Goal: Use online tool/utility: Use online tool/utility

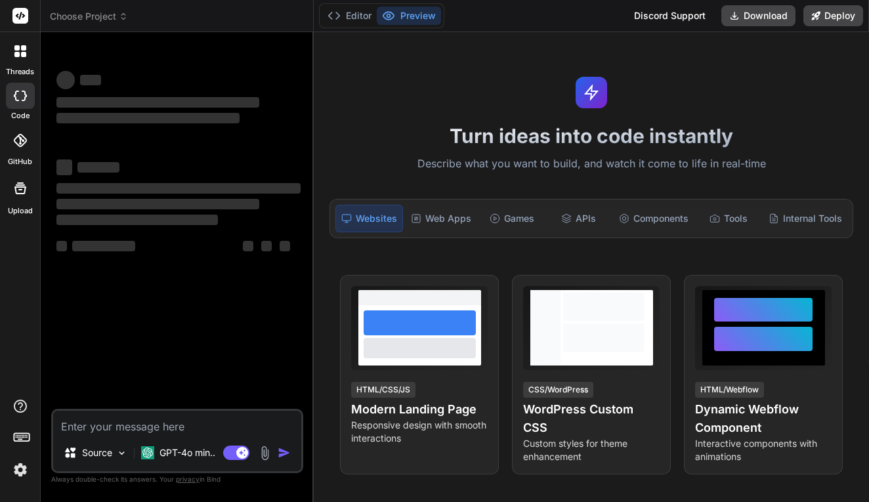
click at [32, 133] on div at bounding box center [20, 140] width 29 height 29
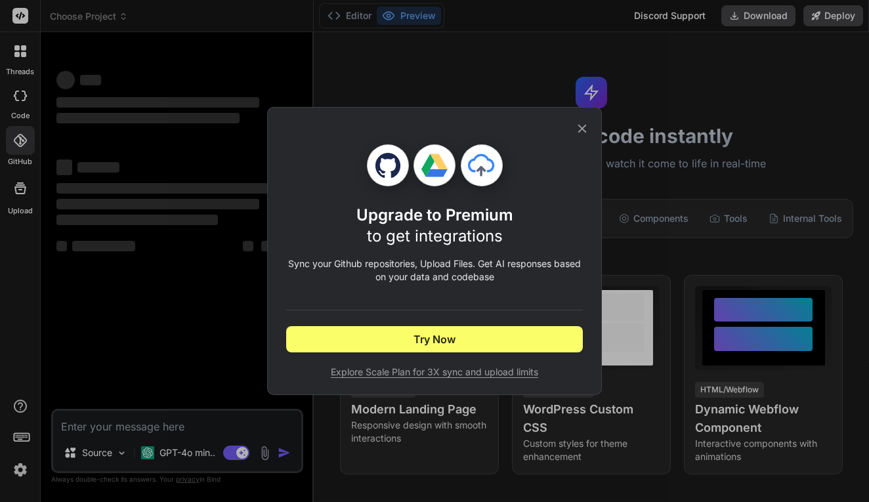
click at [582, 130] on icon at bounding box center [582, 128] width 14 height 14
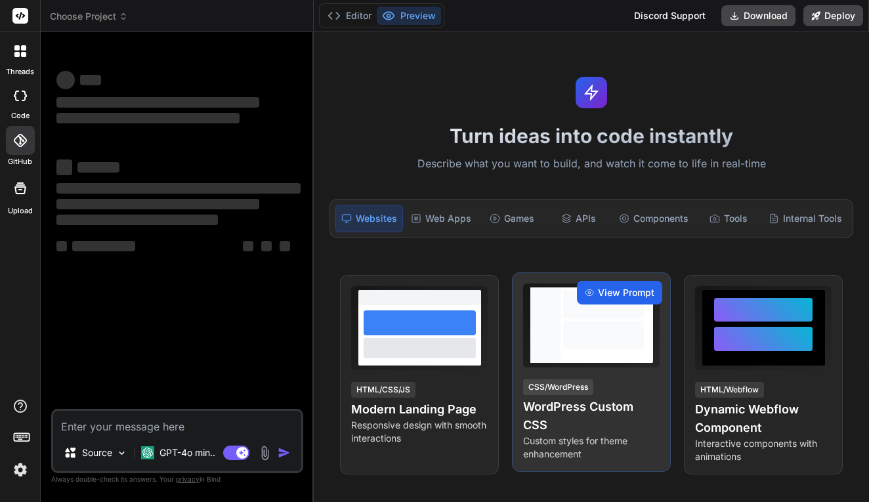
click at [628, 290] on span "View Prompt" at bounding box center [626, 292] width 56 height 13
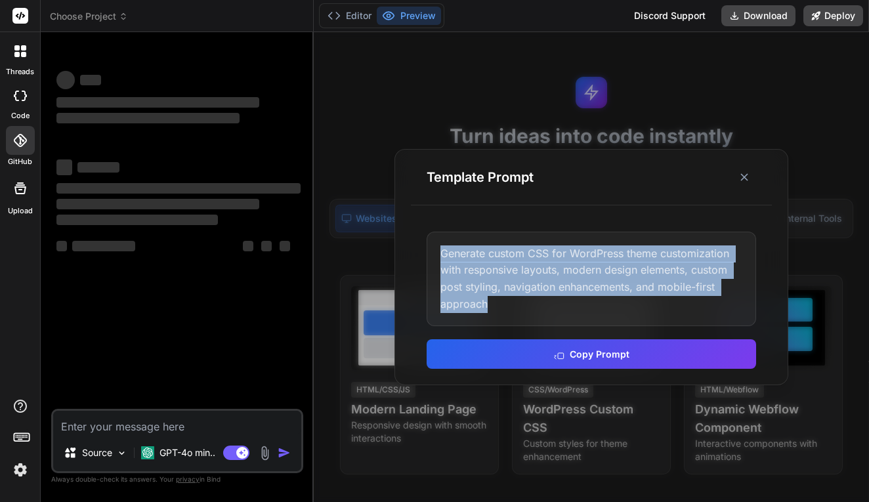
drag, startPoint x: 534, startPoint y: 301, endPoint x: 409, endPoint y: 227, distance: 145.2
click at [409, 227] on div "Template Prompt Generate custom CSS for WordPress theme customization with resp…" at bounding box center [592, 267] width 394 height 236
copy div "Generate custom CSS for WordPress theme customization with responsive layouts, …"
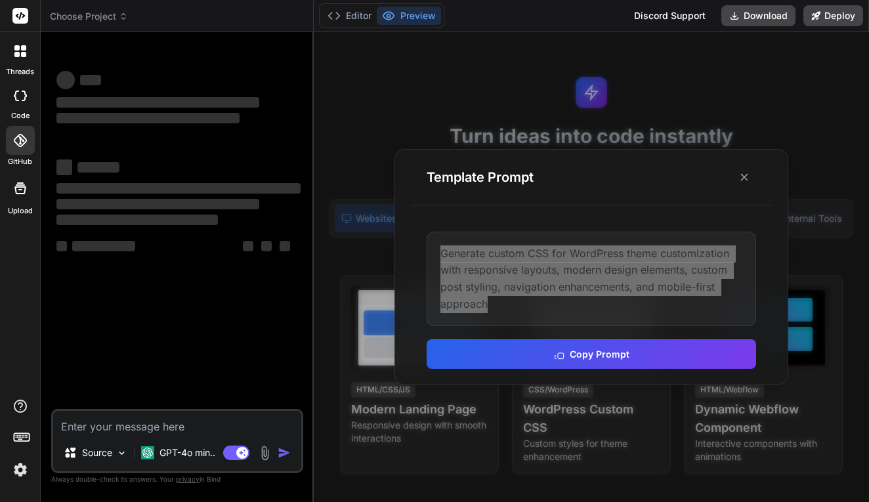
type textarea "x"
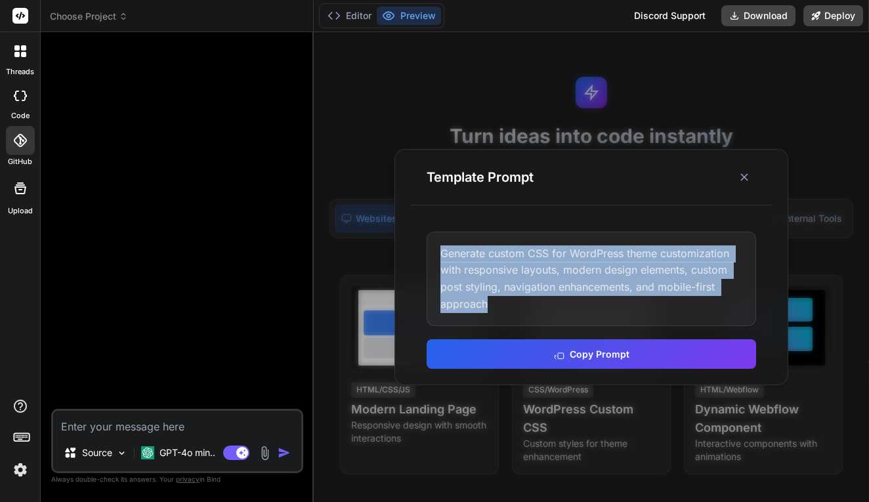
copy div "Generate custom CSS for WordPress theme customization with responsive layouts, …"
drag, startPoint x: 733, startPoint y: 174, endPoint x: 721, endPoint y: 175, distance: 12.5
click at [734, 174] on button at bounding box center [745, 177] width 24 height 24
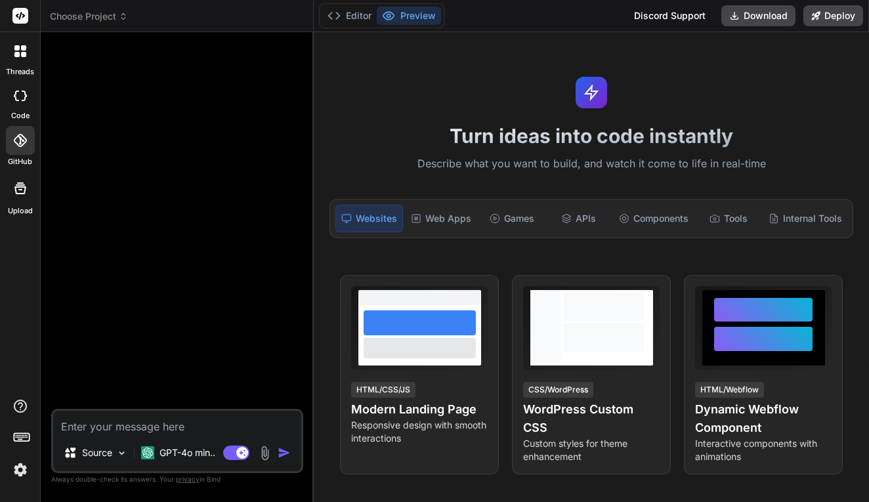
click at [172, 424] on textarea at bounding box center [177, 423] width 248 height 24
paste textarea "Loremips d sitametc **adipis ELI seddoeiusm** tem i UtlaBoree dolorem (al en ad…"
type textarea "Loremips d sitametc **adipis ELI seddoeiusm** tem i UtlaBoree dolorem (al en ad…"
type textarea "x"
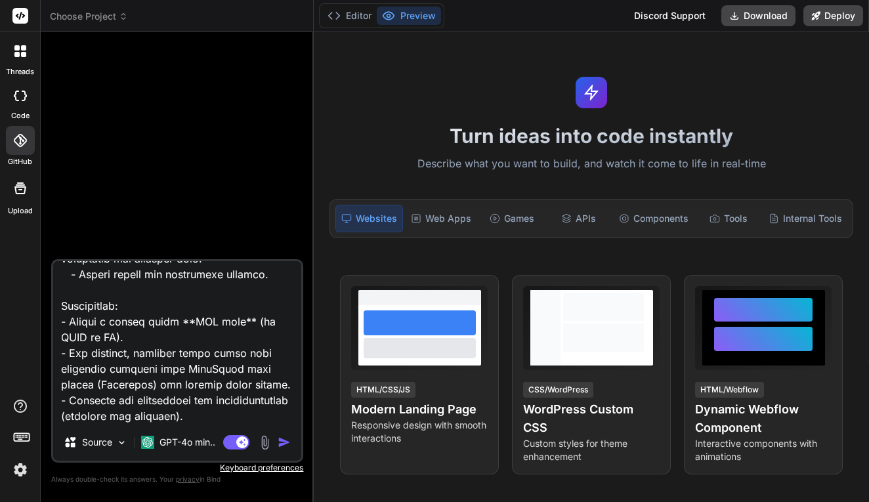
type textarea "Loremips d sitametc **adipis ELI seddoeiusm** tem i UtlaBoree dolorem (al en ad…"
click at [286, 446] on img "button" at bounding box center [284, 442] width 13 height 13
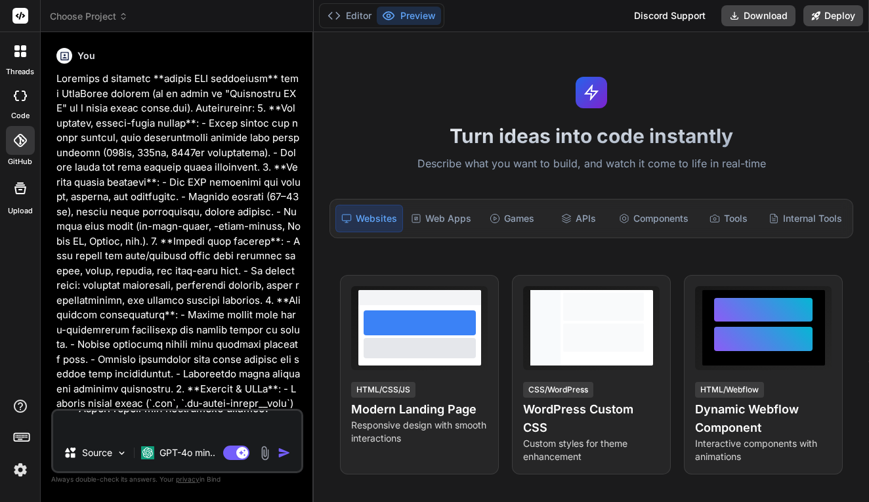
scroll to position [0, 0]
click at [279, 357] on p at bounding box center [178, 382] width 244 height 621
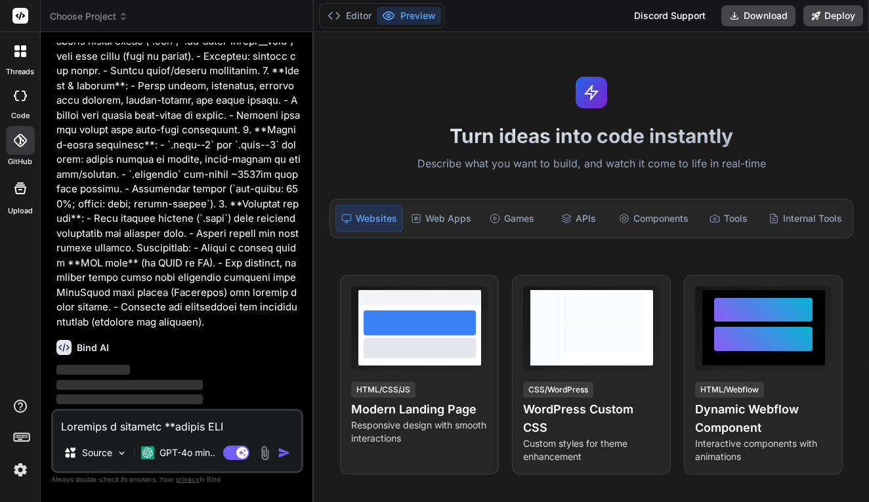
scroll to position [360, 0]
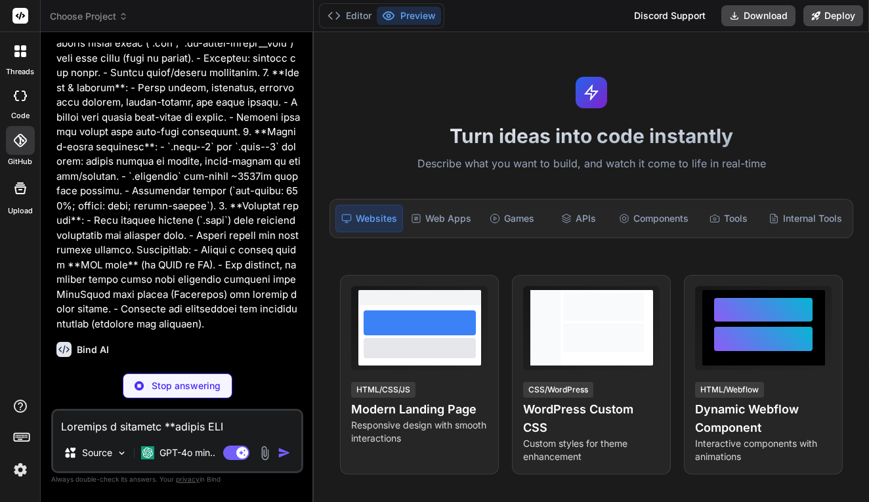
click at [236, 273] on p at bounding box center [178, 21] width 244 height 621
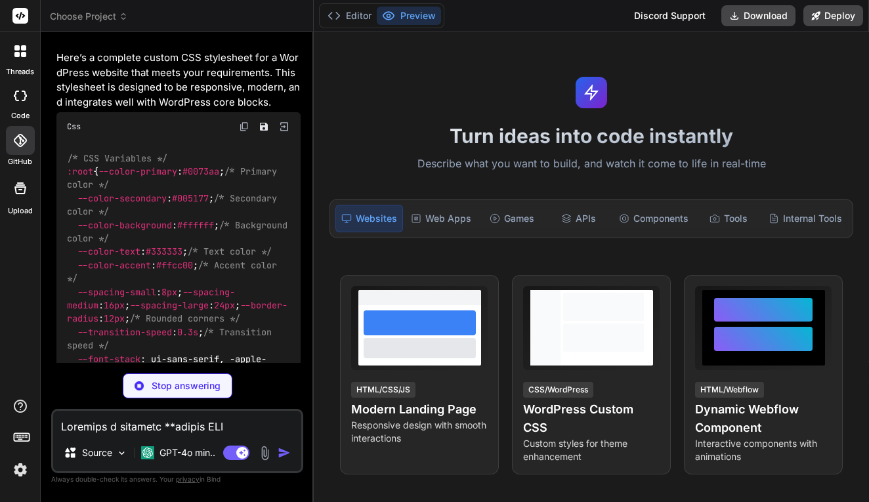
scroll to position [633, 0]
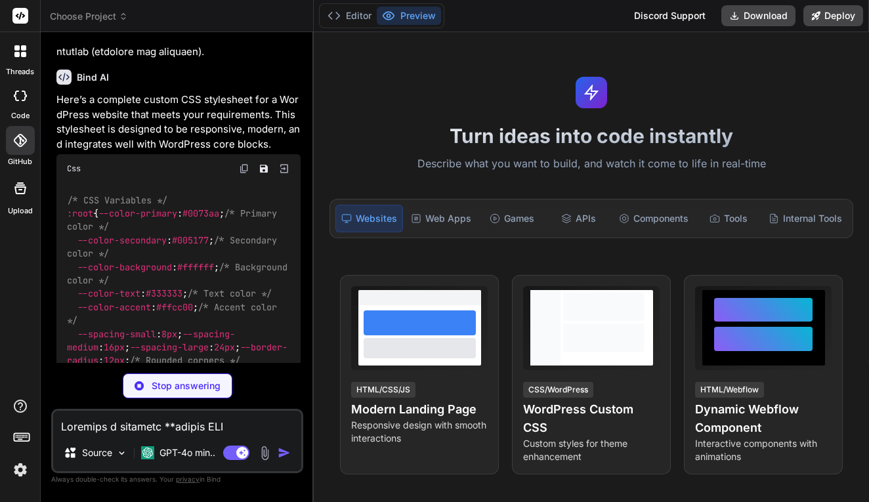
type textarea "x"
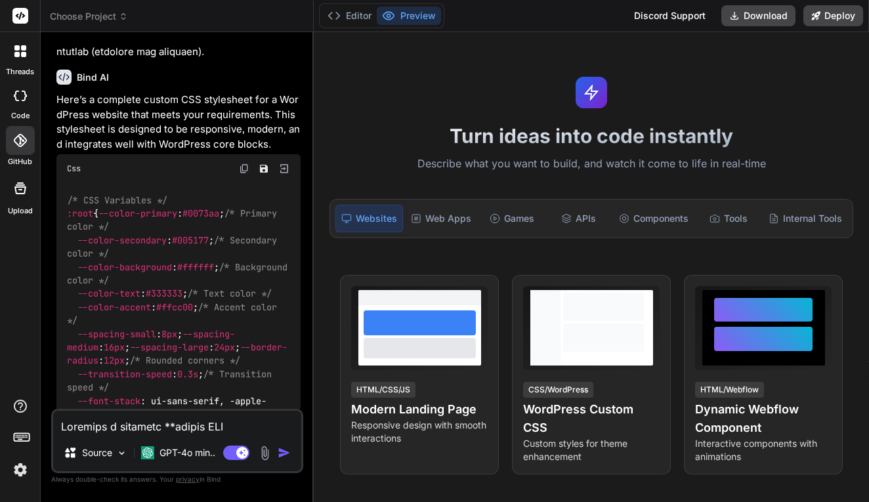
click at [820, 106] on div "Turn ideas into code instantly Describe what you want to build, and watch it co…" at bounding box center [592, 267] width 556 height 470
